Goal: Information Seeking & Learning: Learn about a topic

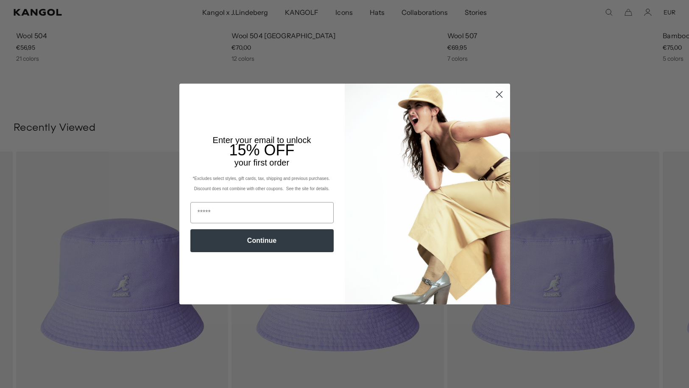
scroll to position [0, 175]
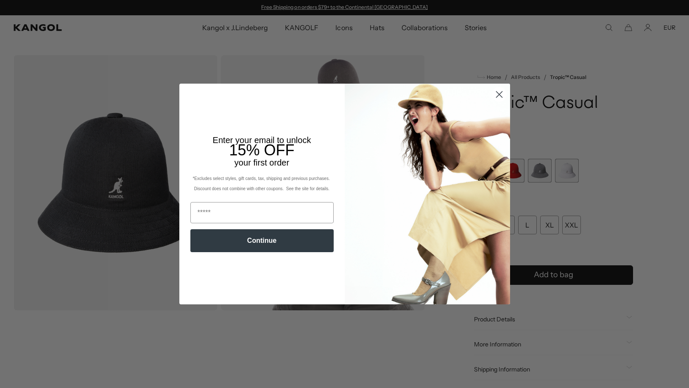
scroll to position [0, 175]
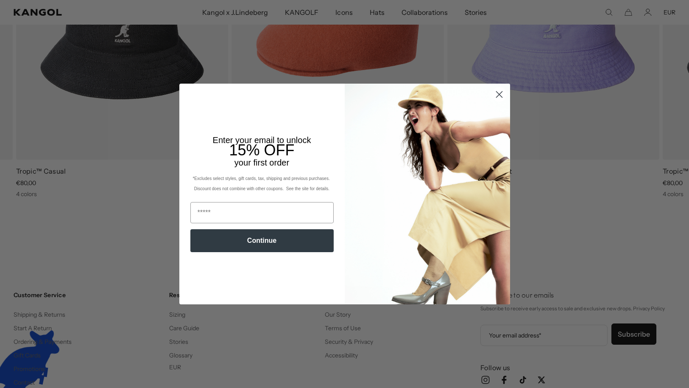
scroll to position [0, 175]
